Goal: Task Accomplishment & Management: Manage account settings

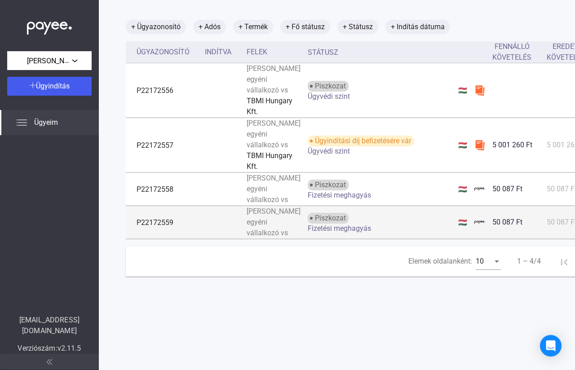
scroll to position [90, 0]
click at [516, 239] on td "50 087 Ft" at bounding box center [516, 222] width 54 height 33
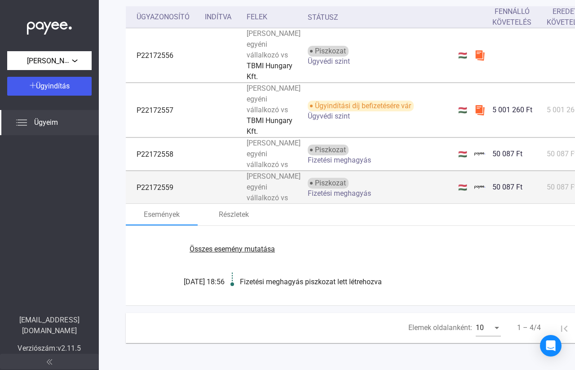
click at [127, 204] on td "P22172559" at bounding box center [163, 187] width 75 height 33
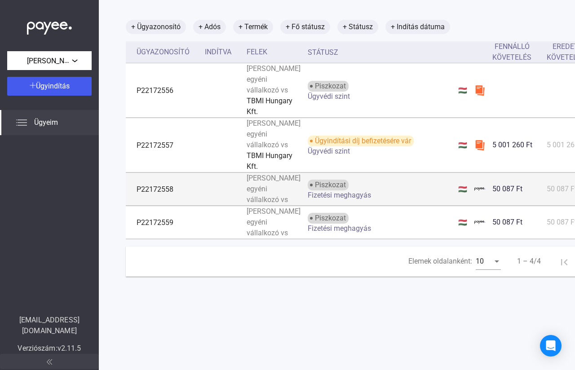
drag, startPoint x: 127, startPoint y: 267, endPoint x: 555, endPoint y: 206, distance: 432.5
click at [555, 206] on td "50 087 Ft" at bounding box center [570, 189] width 54 height 33
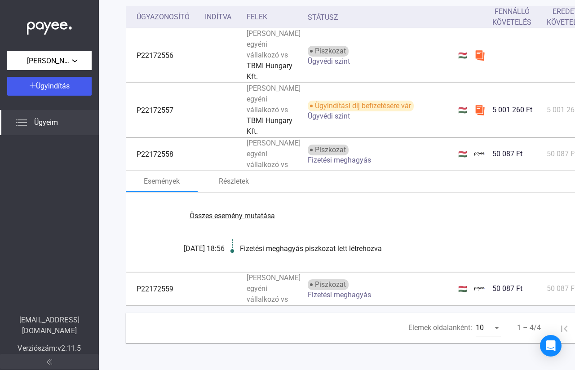
scroll to position [193, 0]
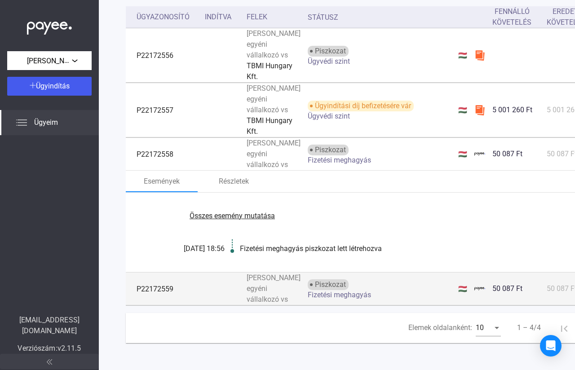
click at [315, 280] on font "Piszkozat" at bounding box center [330, 284] width 31 height 9
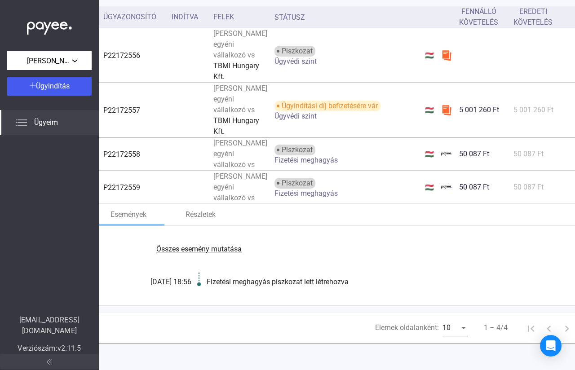
scroll to position [193, 66]
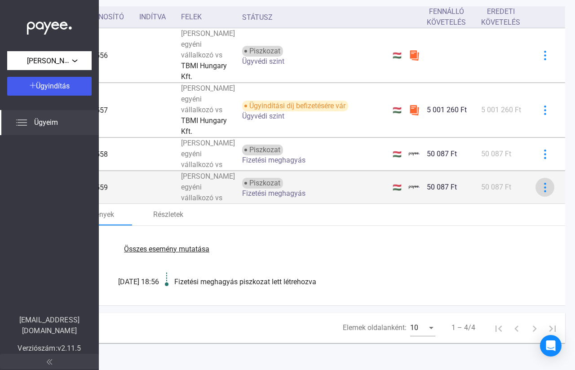
click at [540, 183] on img at bounding box center [544, 187] width 9 height 9
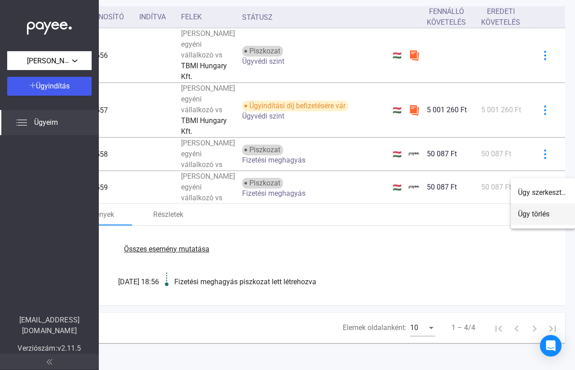
click at [528, 215] on font "Ügy törlés" at bounding box center [533, 214] width 31 height 9
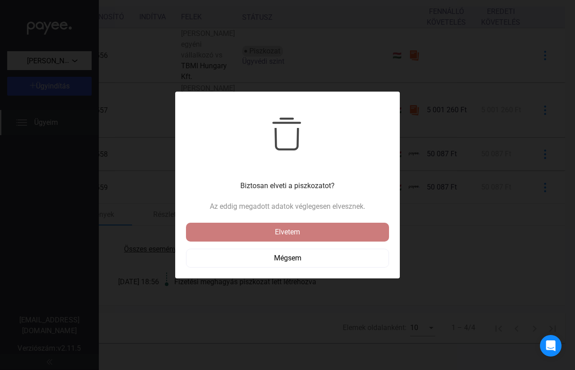
click at [301, 235] on div "Elvetem" at bounding box center [288, 232] width 198 height 11
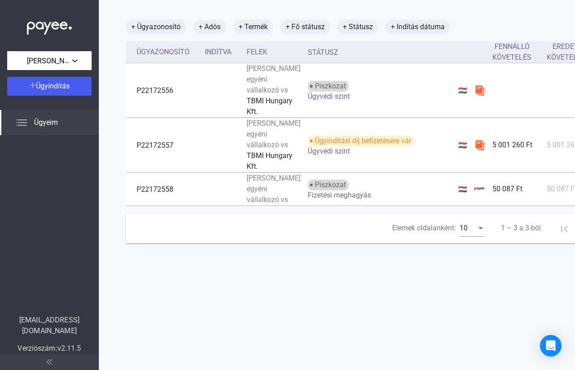
scroll to position [43, 66]
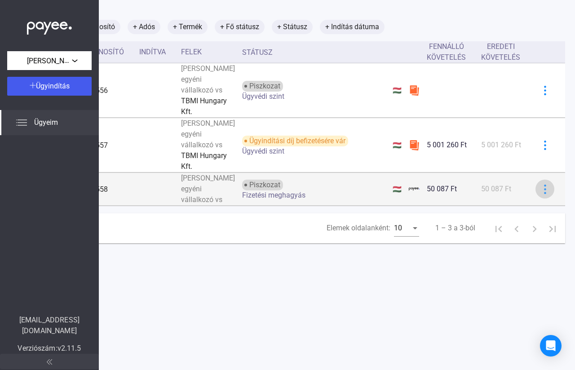
click at [540, 194] on img at bounding box center [544, 189] width 9 height 9
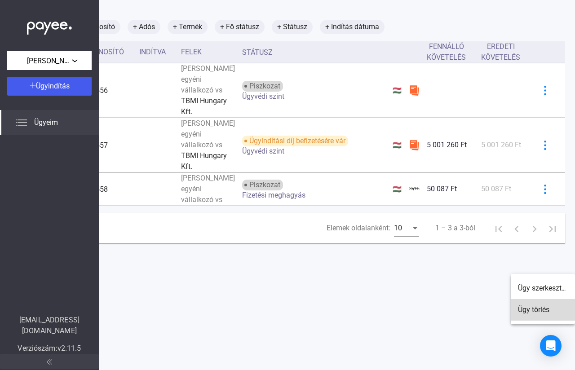
click at [526, 312] on font "Ügy törlés" at bounding box center [533, 309] width 31 height 9
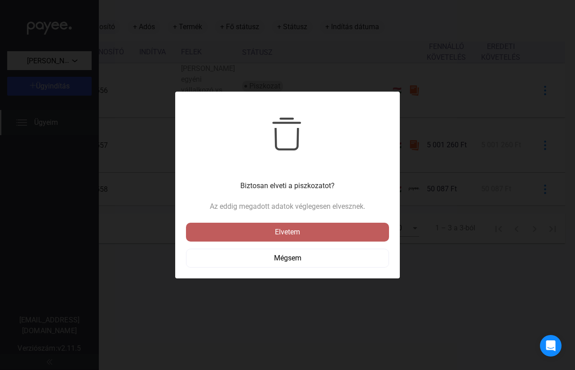
click at [283, 230] on font "Elvetem" at bounding box center [287, 232] width 25 height 9
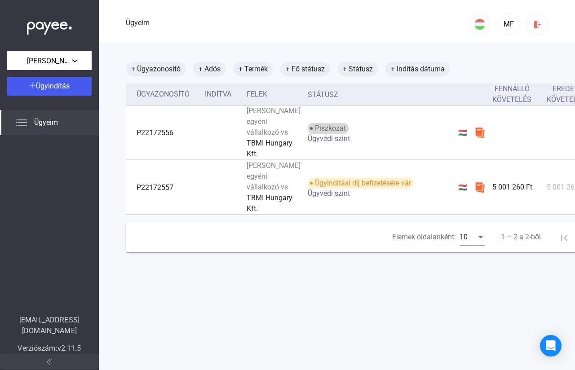
scroll to position [0, 0]
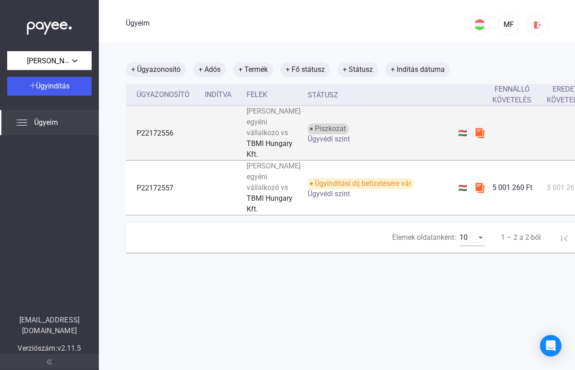
click at [555, 152] on td at bounding box center [570, 133] width 54 height 54
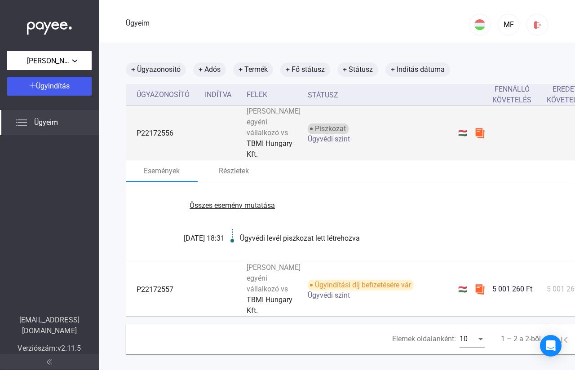
click at [555, 152] on td at bounding box center [570, 133] width 54 height 54
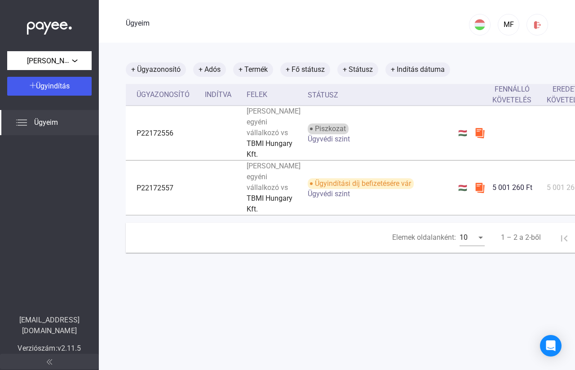
scroll to position [0, 66]
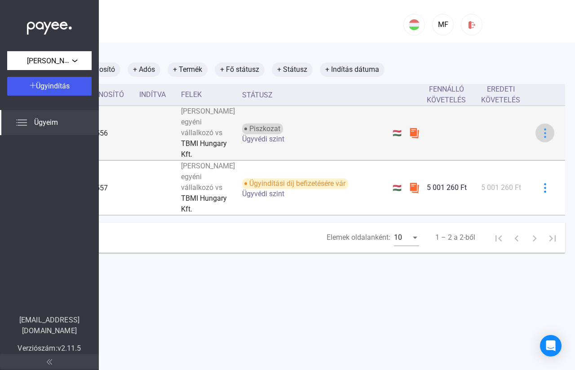
click at [540, 138] on img at bounding box center [544, 132] width 9 height 9
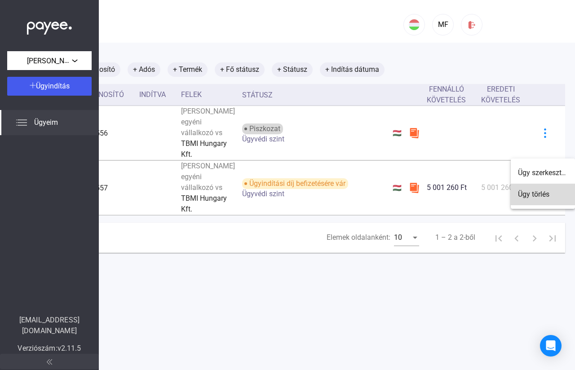
click at [531, 198] on font "Ügy törlés" at bounding box center [533, 194] width 31 height 9
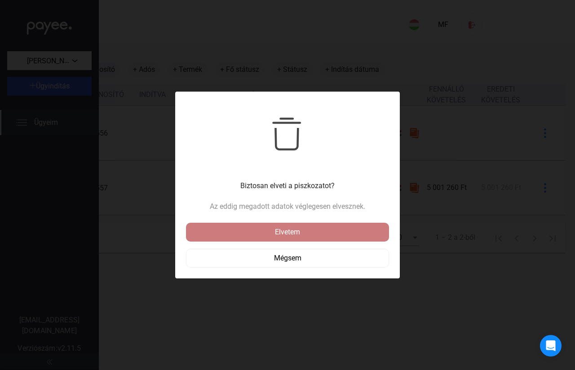
click at [322, 234] on div "Elvetem" at bounding box center [288, 232] width 198 height 11
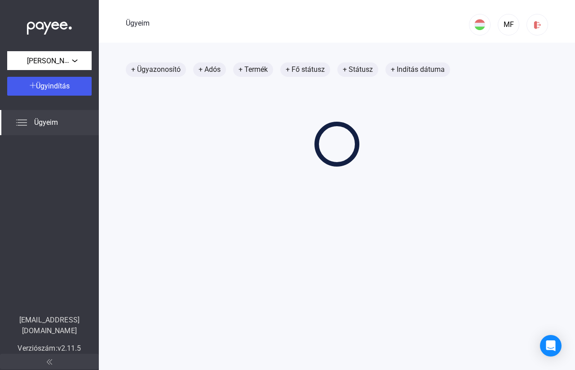
scroll to position [0, 0]
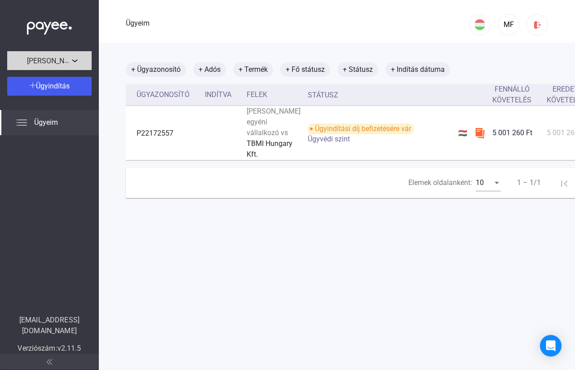
click at [77, 59] on div "[PERSON_NAME] egyéni vállalkozó" at bounding box center [49, 60] width 79 height 11
click at [77, 59] on div at bounding box center [287, 185] width 575 height 370
